Goal: Information Seeking & Learning: Understand process/instructions

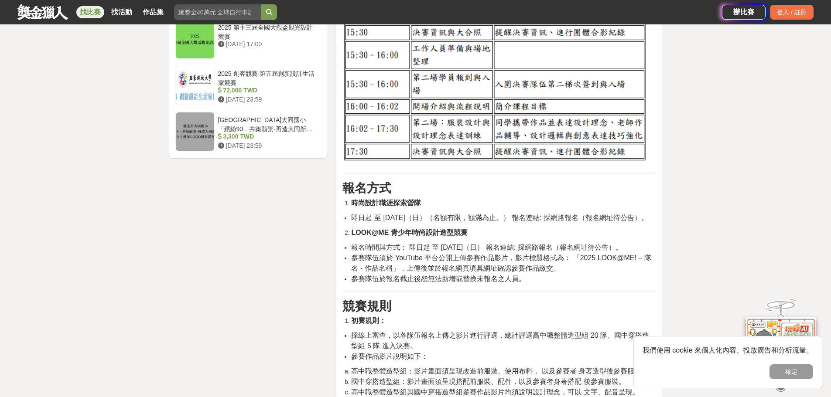
scroll to position [1134, 0]
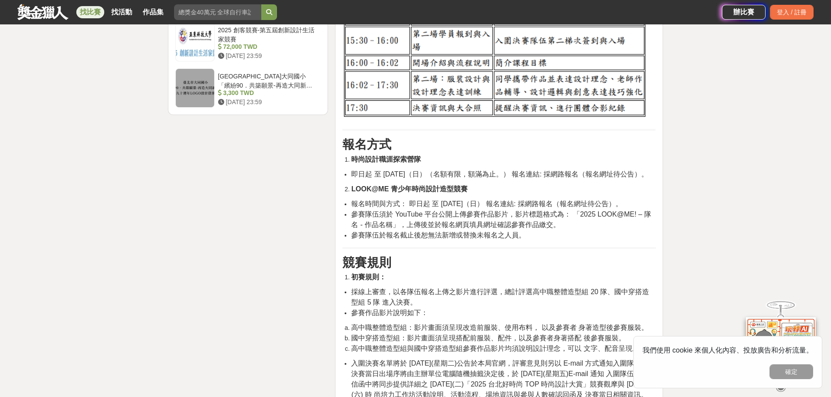
click at [515, 211] on span "參賽隊伍須於 YouTube 平台公開上傳參賽作品影片，影片標題格式為： 「2025 LOOK@ME! – 隊名 - 作品名稱」，上傳後並於報名網頁填具網址確…" at bounding box center [501, 220] width 300 height 18
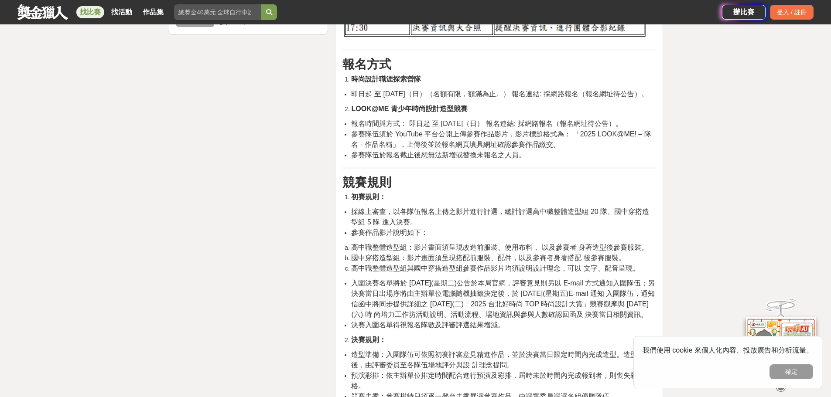
scroll to position [1265, 0]
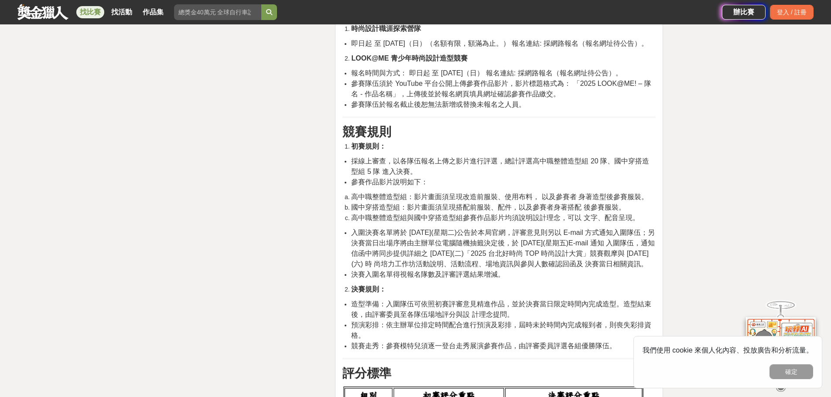
click at [485, 241] on span "入圍決賽名單將於 [DATE](星期二)公告於本局官網，評審意見則另以 E-mail 方式通知入圍隊伍；另決賽當日出場序將由主辦單位電腦隨機抽籤決定後，於 […" at bounding box center [503, 248] width 304 height 39
drag, startPoint x: 412, startPoint y: 193, endPoint x: 438, endPoint y: 194, distance: 26.2
click at [438, 204] on span "國中穿搭造型組：影片畫面須呈現搭配前服裝、配件，以及參賽者身著搭配 後參賽服裝。" at bounding box center [488, 207] width 274 height 7
click at [463, 177] on li "參賽作品影片說明如下：" at bounding box center [503, 182] width 304 height 10
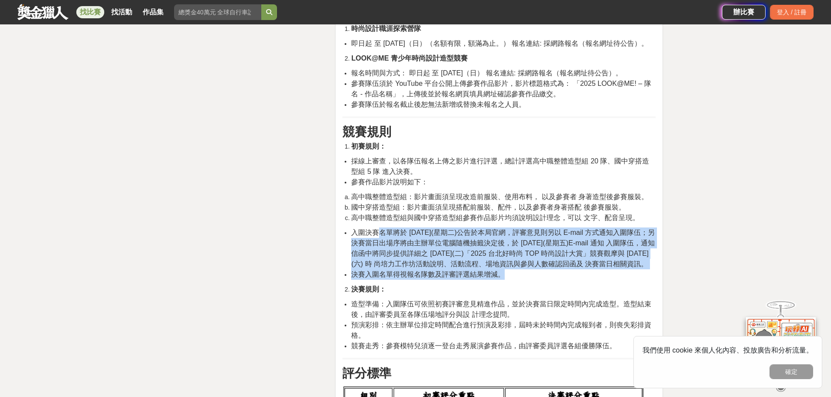
drag, startPoint x: 381, startPoint y: 222, endPoint x: 503, endPoint y: 273, distance: 132.4
click at [503, 273] on ul "入圍決賽名單將於 [DATE](星期二)公告於本局官網，評審意見則另以 E-mail 方式通知入圍隊伍；另決賽當日出場序將由主辦單位電腦隨機抽籤決定後，於 […" at bounding box center [498, 254] width 313 height 52
click at [448, 274] on span "決賽入圍名單得視報名隊數及評審評選結果增減。" at bounding box center [428, 274] width 154 height 7
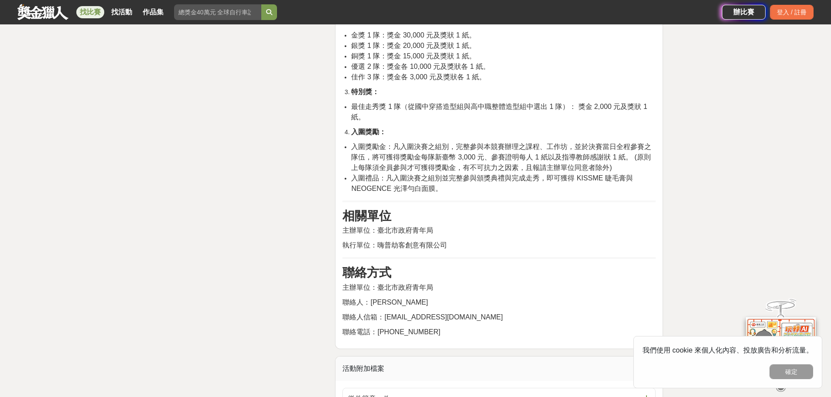
scroll to position [1832, 0]
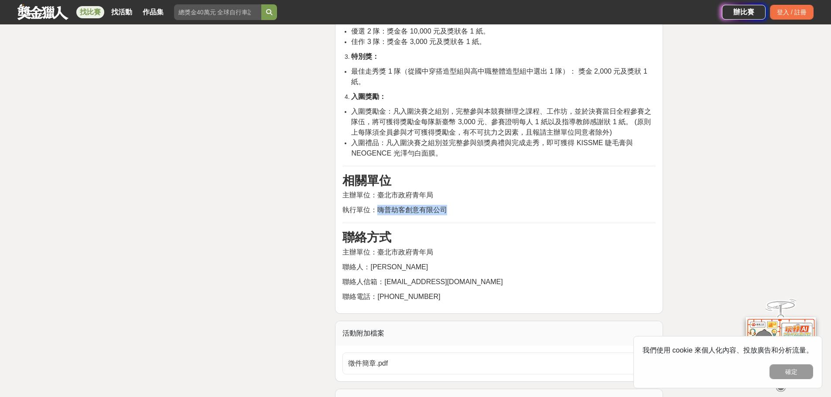
drag, startPoint x: 449, startPoint y: 211, endPoint x: 375, endPoint y: 213, distance: 74.2
click at [375, 213] on p "執行單位：嗨普劫客創意有限公司" at bounding box center [498, 210] width 313 height 10
